Goal: Complete application form

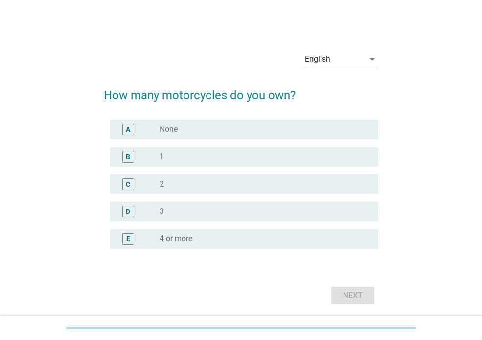
click at [173, 159] on div "radio_button_unchecked 1" at bounding box center [260, 157] width 203 height 10
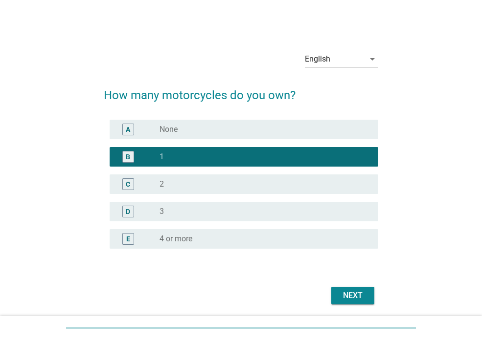
click at [350, 301] on div "Next" at bounding box center [352, 296] width 27 height 12
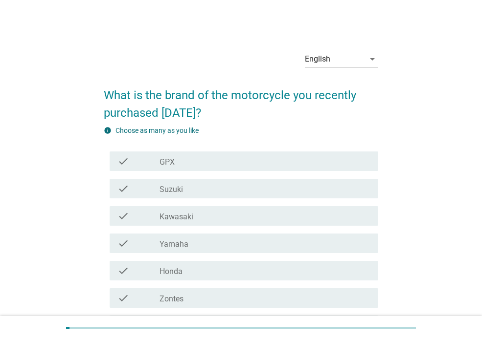
click at [181, 269] on label "Honda" at bounding box center [170, 272] width 23 height 10
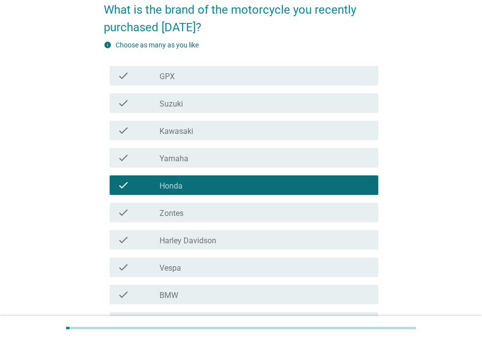
scroll to position [191, 0]
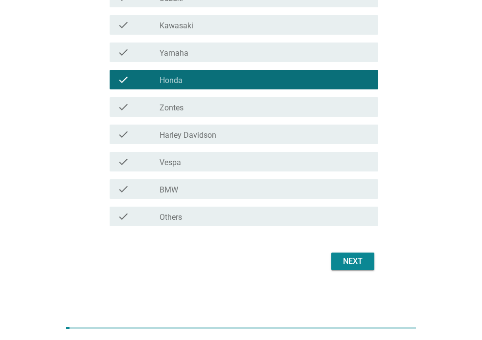
click at [338, 267] on button "Next" at bounding box center [352, 262] width 43 height 18
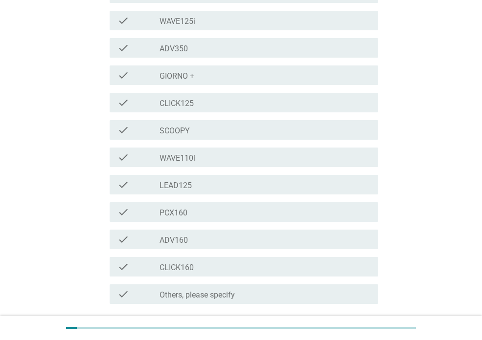
click at [203, 271] on div "check_box_outline_blank CLICK160" at bounding box center [264, 267] width 211 height 12
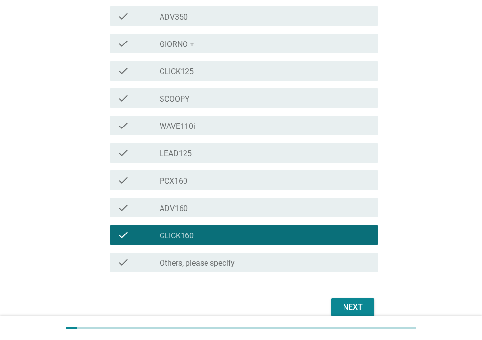
scroll to position [245, 0]
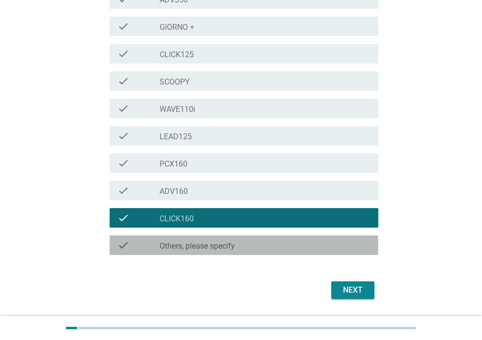
click at [190, 242] on label "Others, please specify" at bounding box center [196, 247] width 75 height 10
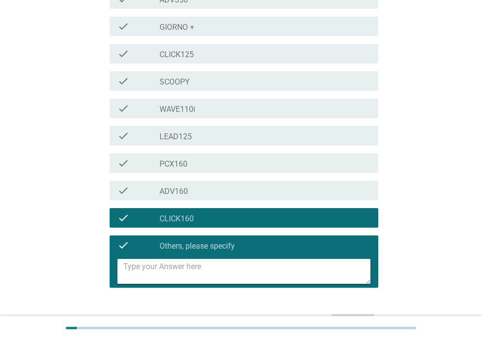
click at [180, 212] on div "check_box_outline_blank CLICK160" at bounding box center [264, 218] width 211 height 12
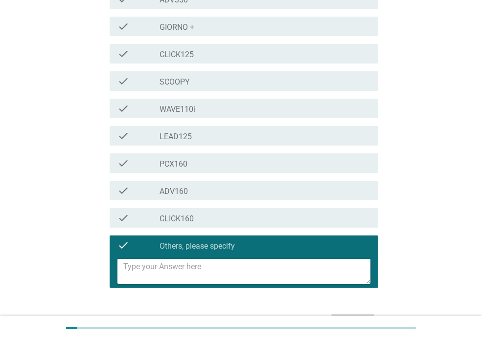
click at [186, 242] on label "Others, please specify" at bounding box center [196, 247] width 75 height 10
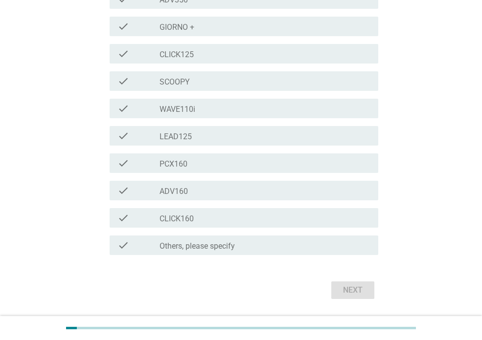
click at [183, 218] on label "CLICK160" at bounding box center [176, 219] width 34 height 10
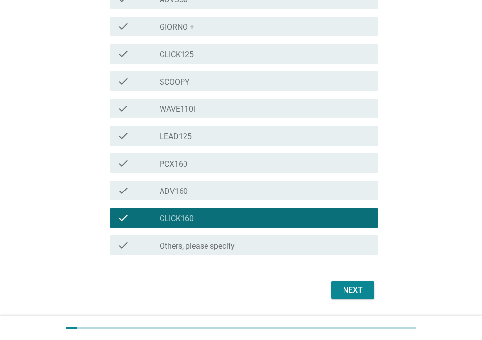
click at [345, 292] on div "Next" at bounding box center [352, 291] width 27 height 12
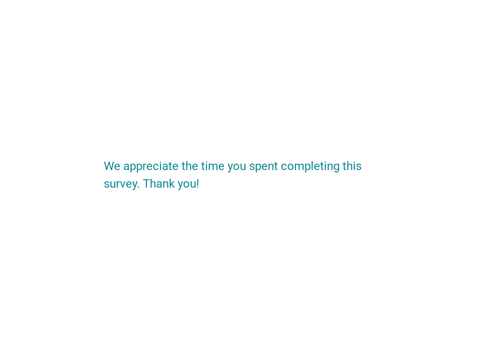
scroll to position [0, 0]
